Goal: Information Seeking & Learning: Learn about a topic

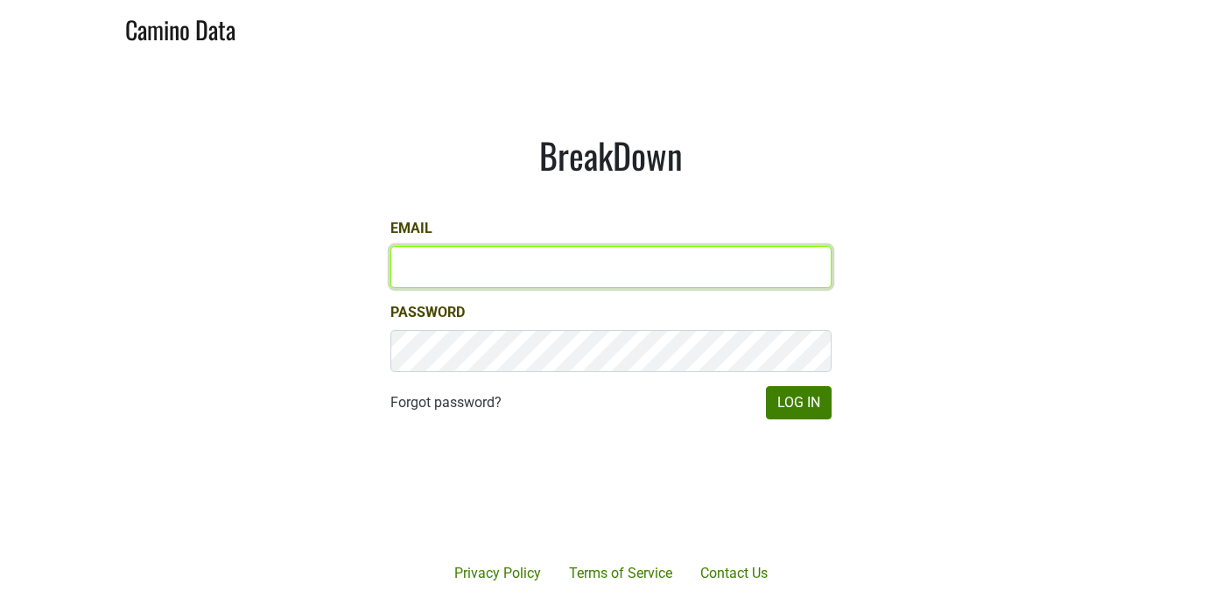
click at [459, 274] on input "Email" at bounding box center [610, 267] width 441 height 42
type input "[PERSON_NAME][EMAIL_ADDRESS][DOMAIN_NAME]"
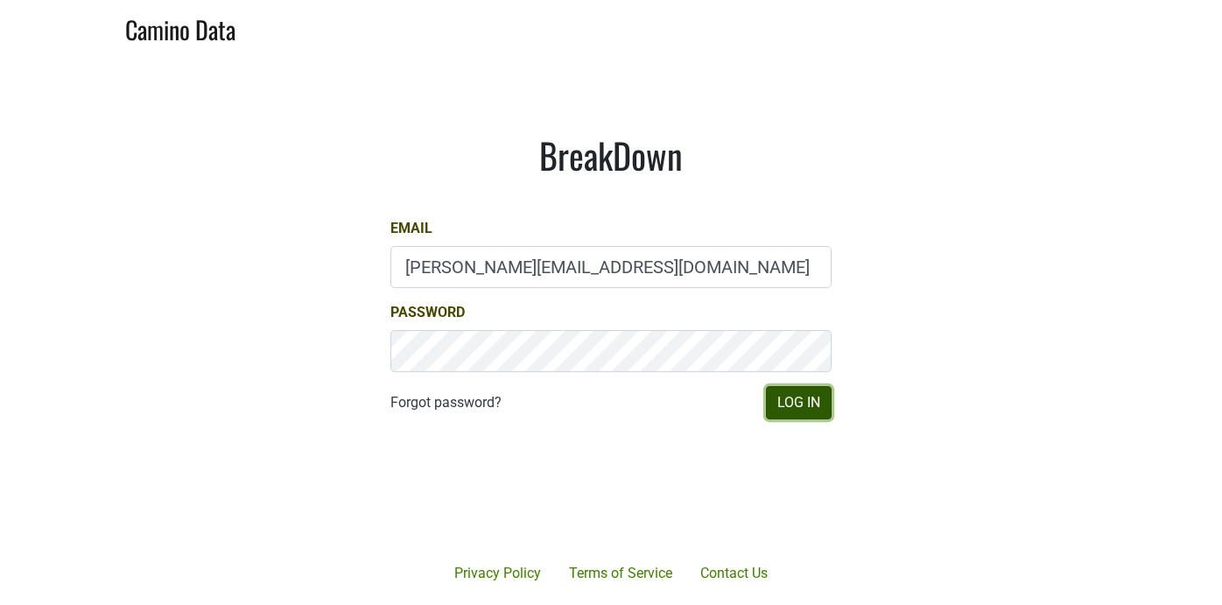
click at [790, 403] on button "Log In" at bounding box center [799, 402] width 66 height 33
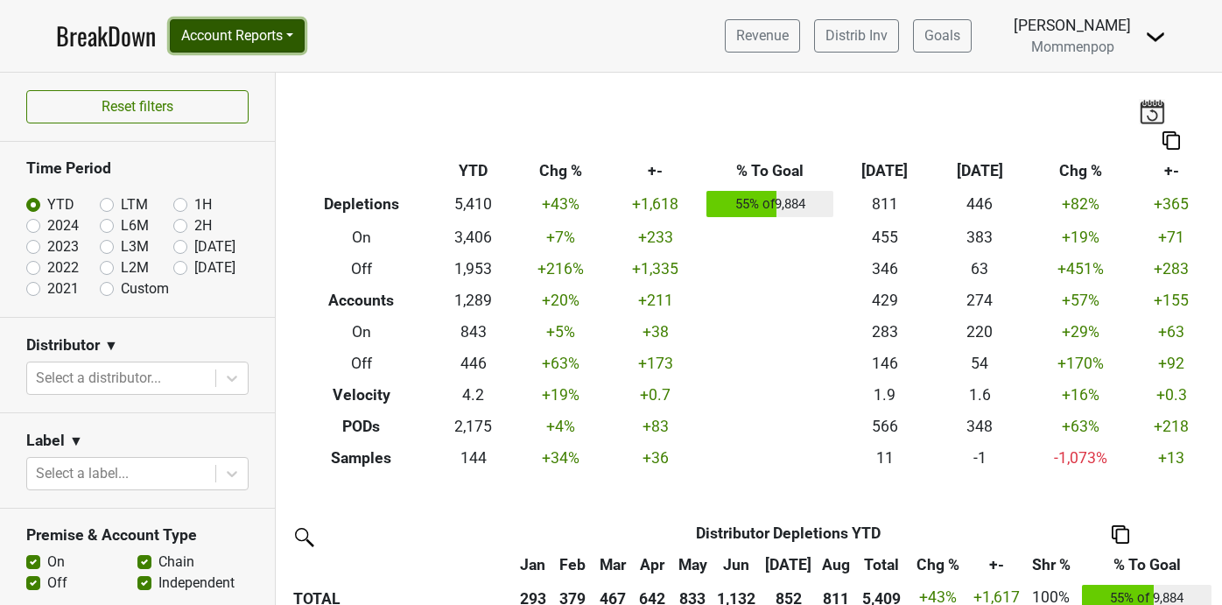
click at [298, 37] on button "Account Reports" at bounding box center [237, 35] width 135 height 33
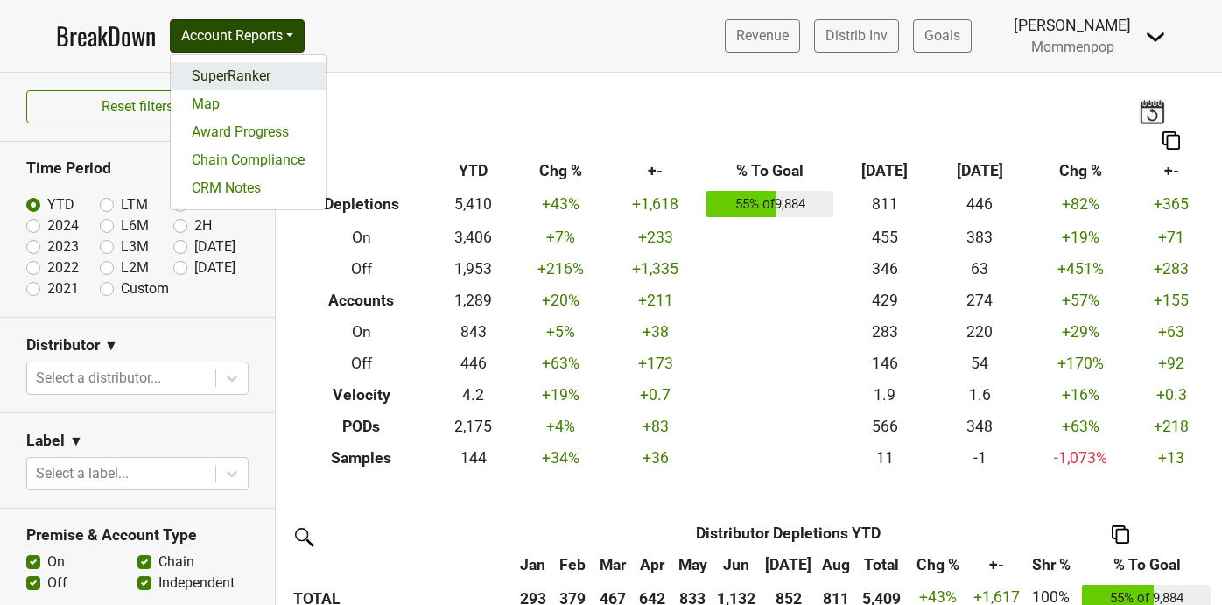
click at [294, 73] on link "SuperRanker" at bounding box center [248, 76] width 155 height 28
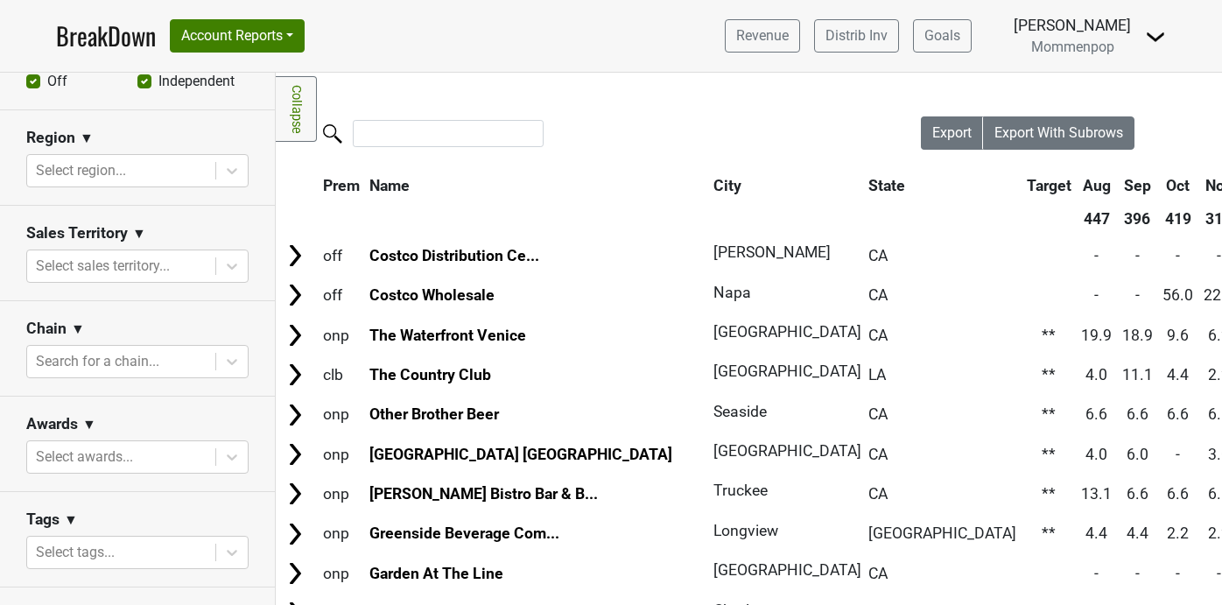
scroll to position [566, 0]
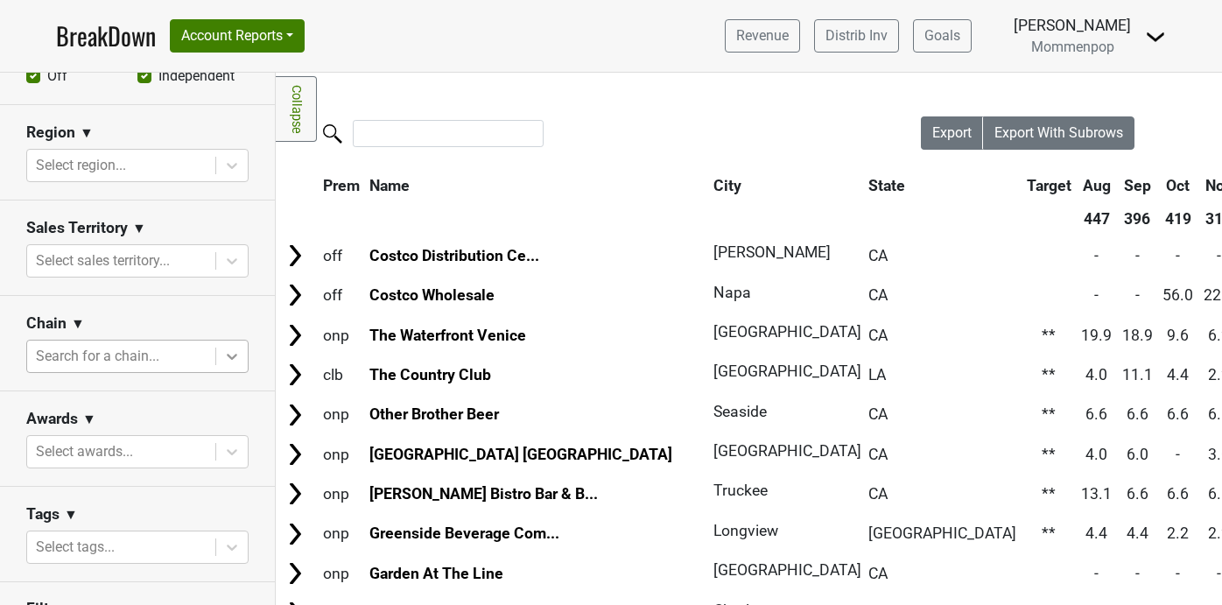
click at [232, 358] on icon at bounding box center [232, 357] width 11 height 6
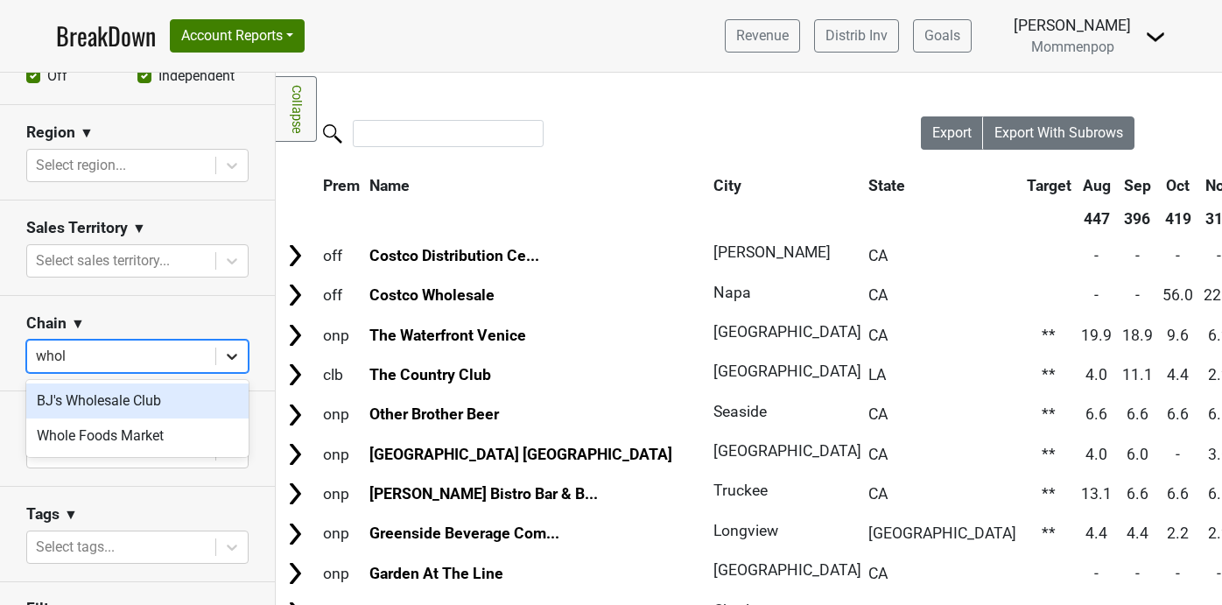
type input "whole"
click at [126, 397] on div "Whole Foods Market" at bounding box center [137, 400] width 222 height 35
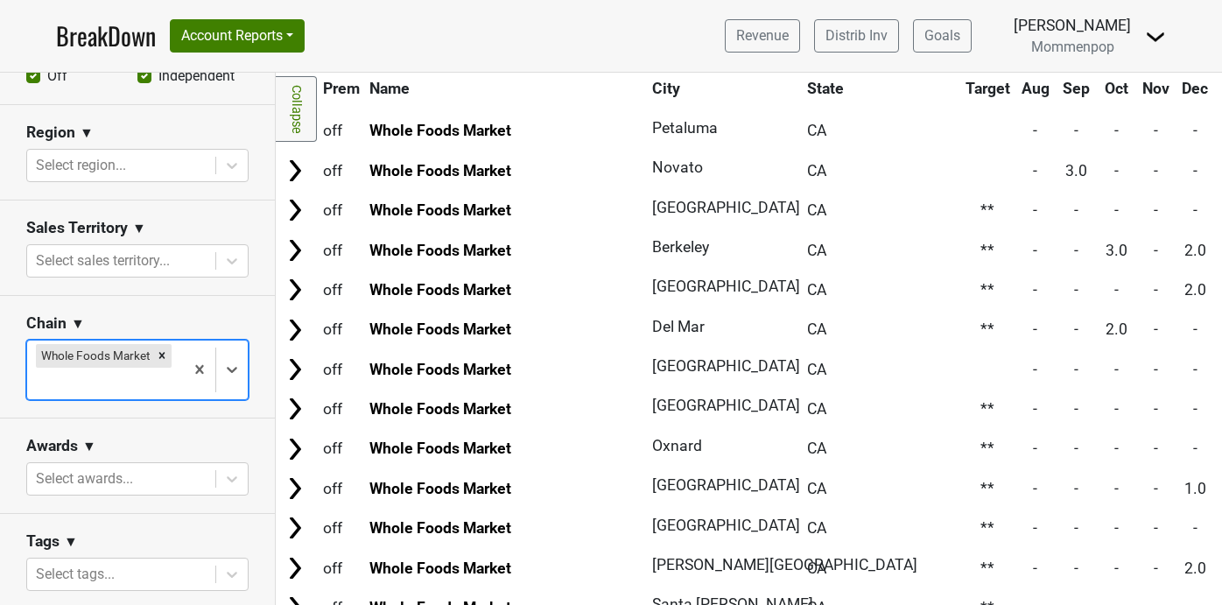
scroll to position [1097, 0]
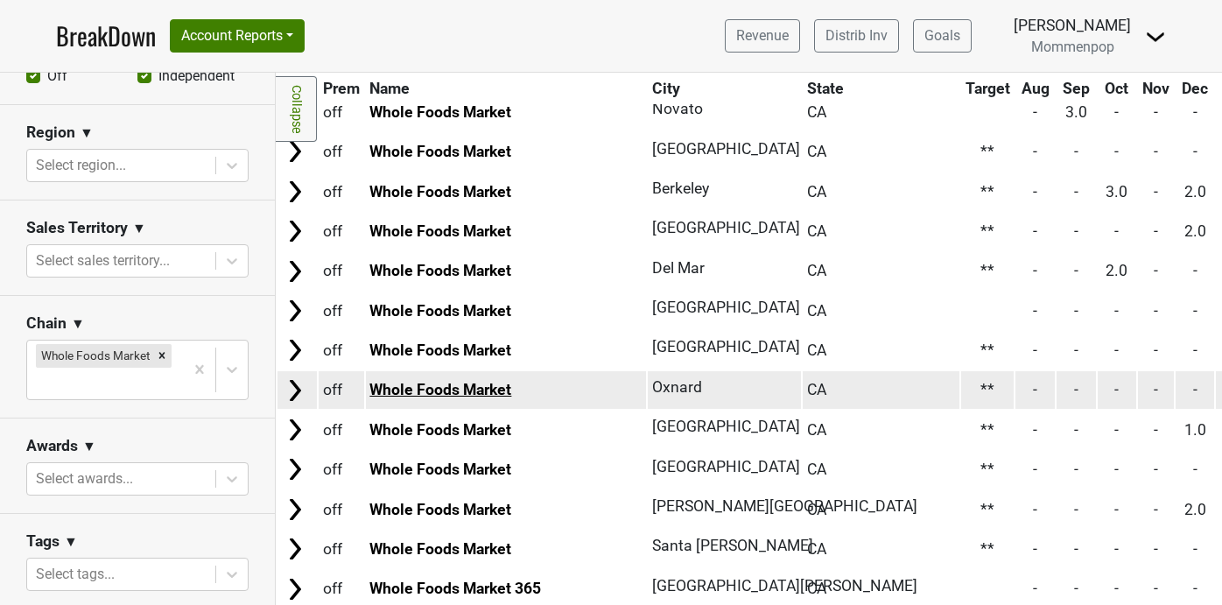
click at [495, 394] on link "Whole Foods Market" at bounding box center [440, 390] width 142 height 18
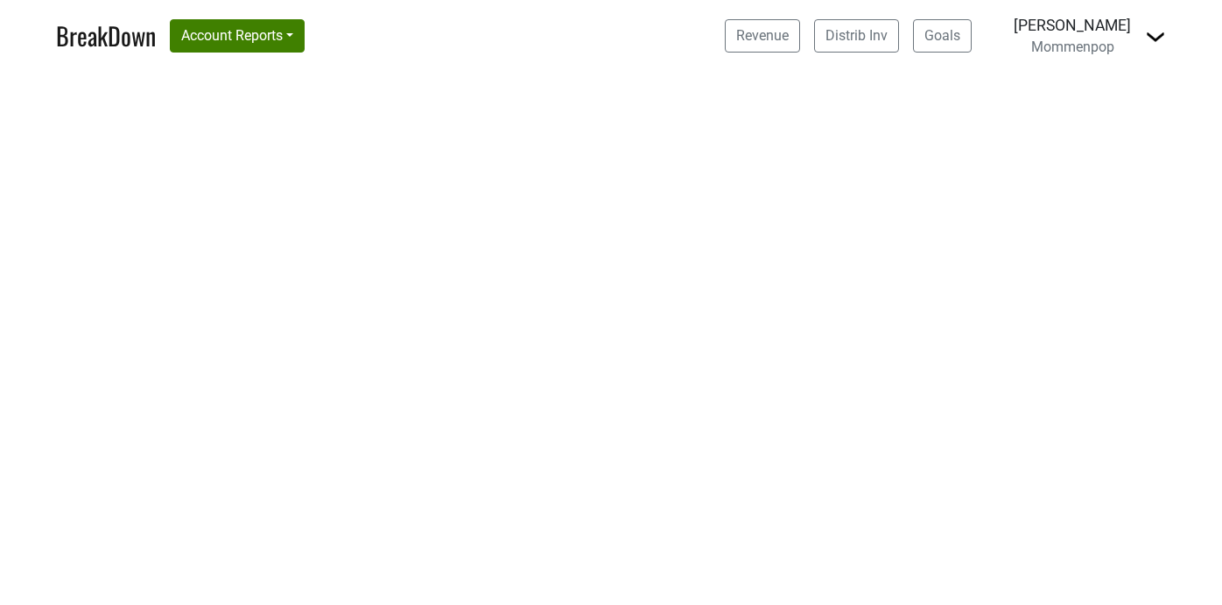
select select "CA"
